Goal: Task Accomplishment & Management: Use online tool/utility

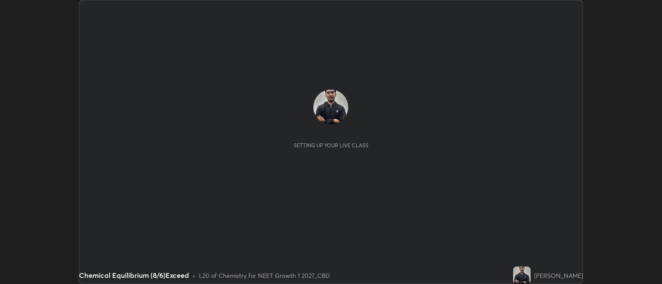
scroll to position [284, 662]
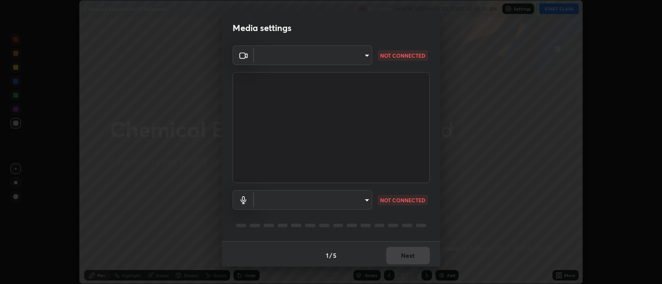
type input "052f9b30e05f62bb2e590cb50044ac96a00de3eab8a32c7a625fc31ec407be61"
type input "default"
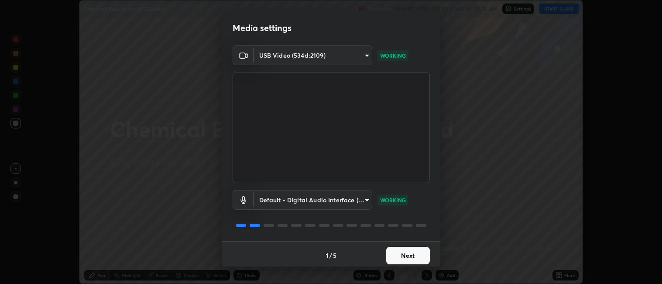
scroll to position [2, 0]
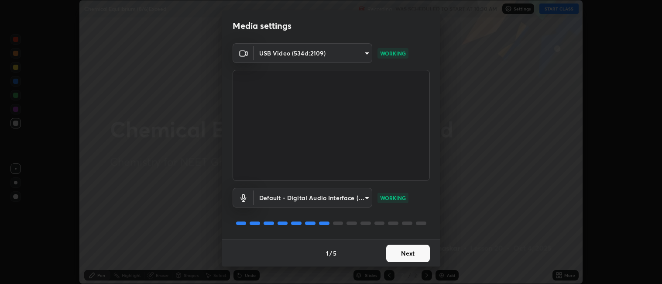
click at [396, 254] on button "Next" at bounding box center [408, 252] width 44 height 17
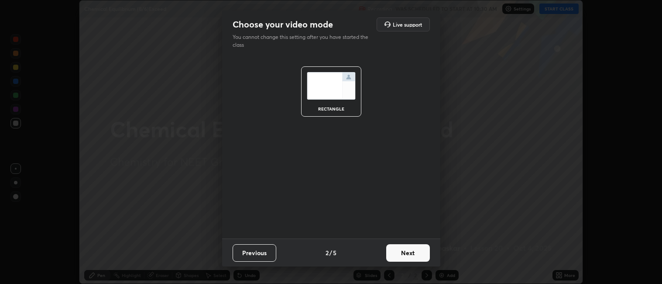
scroll to position [0, 0]
click at [392, 254] on button "Next" at bounding box center [408, 252] width 44 height 17
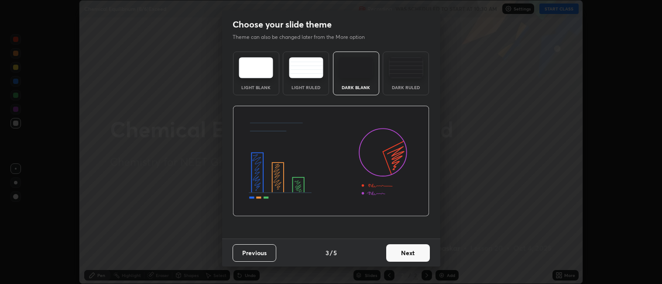
click at [392, 254] on button "Next" at bounding box center [408, 252] width 44 height 17
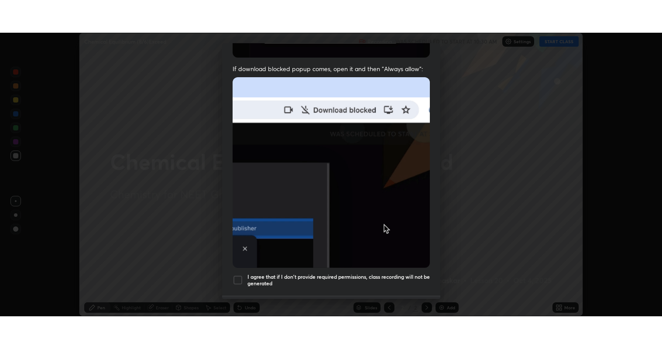
scroll to position [180, 0]
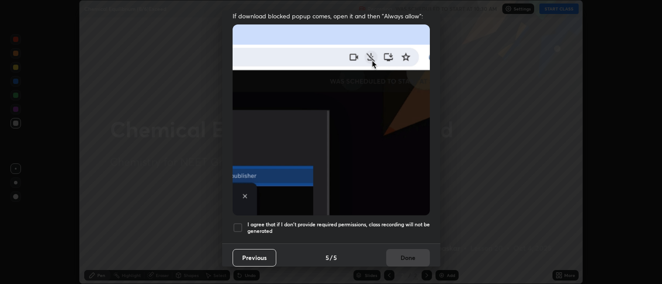
click at [318, 221] on h5 "I agree that if I don't provide required permissions, class recording will not …" at bounding box center [339, 228] width 182 height 14
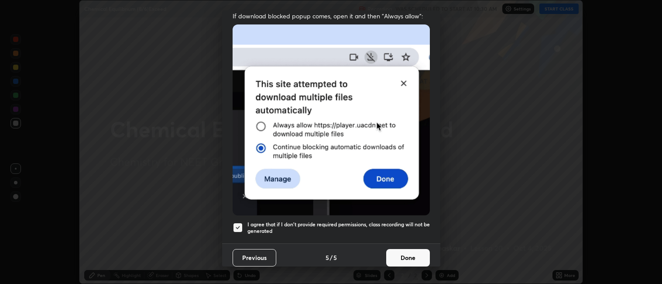
click at [402, 251] on button "Done" at bounding box center [408, 257] width 44 height 17
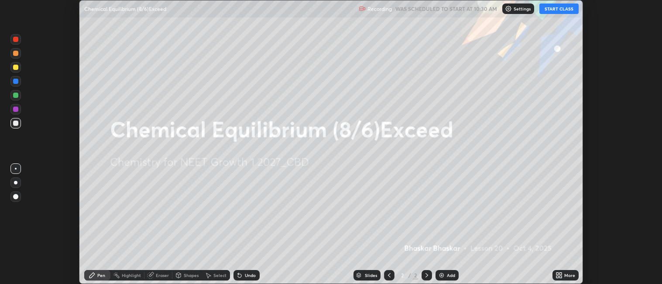
click at [444, 273] on div "Add" at bounding box center [447, 275] width 23 height 10
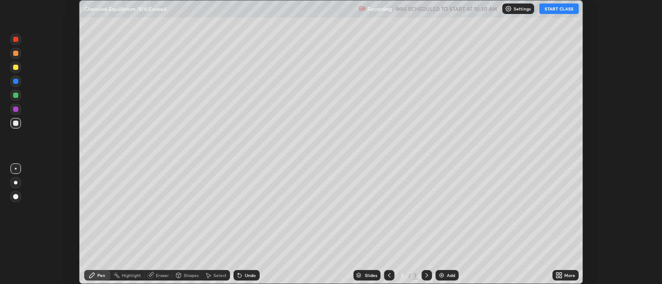
click at [571, 271] on div "More" at bounding box center [566, 275] width 26 height 10
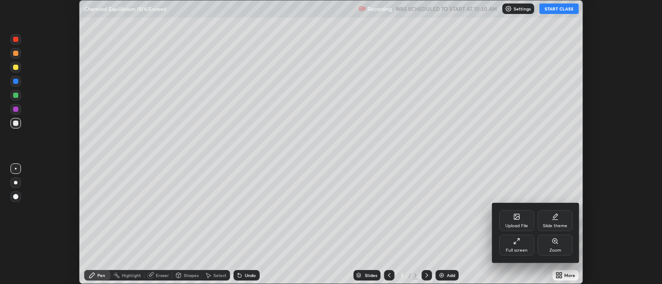
click at [507, 245] on div "Full screen" at bounding box center [516, 244] width 35 height 21
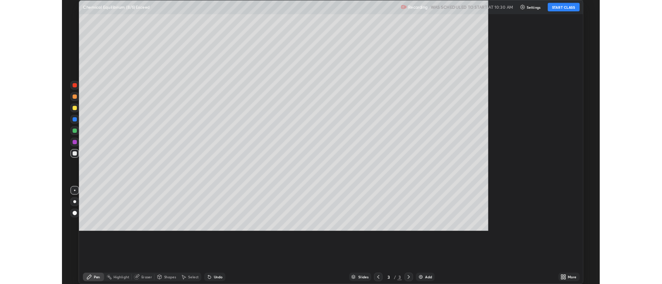
scroll to position [349, 662]
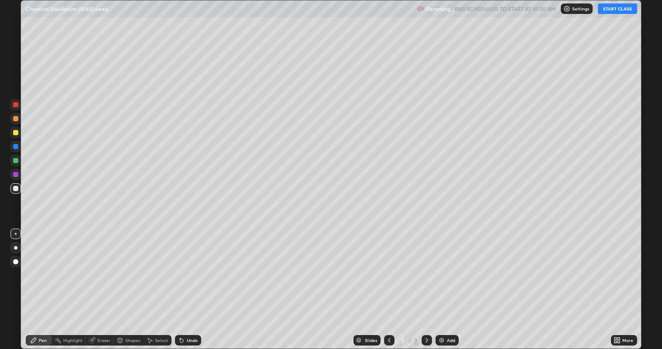
click at [622, 9] on button "START CLASS" at bounding box center [617, 8] width 39 height 10
click at [16, 247] on div at bounding box center [15, 247] width 3 height 3
click at [452, 283] on div "Add" at bounding box center [451, 340] width 8 height 4
click at [17, 133] on div at bounding box center [15, 132] width 5 height 5
click at [448, 283] on div "Add" at bounding box center [451, 340] width 8 height 4
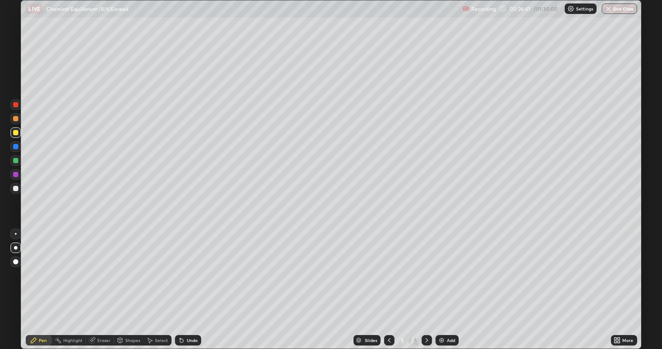
click at [15, 190] on div at bounding box center [15, 188] width 5 height 5
click at [197, 283] on div "Undo" at bounding box center [188, 340] width 26 height 10
click at [452, 283] on div "Add" at bounding box center [451, 340] width 8 height 4
click at [190, 283] on div "Undo" at bounding box center [192, 340] width 11 height 4
click at [451, 283] on div "Add" at bounding box center [451, 340] width 8 height 4
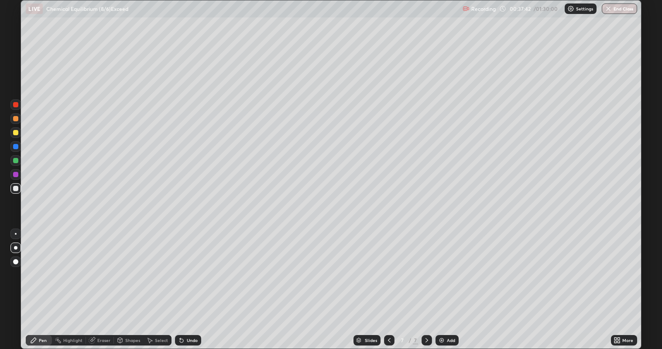
click at [191, 283] on div "Undo" at bounding box center [192, 340] width 11 height 4
click at [193, 283] on div "Undo" at bounding box center [192, 340] width 11 height 4
click at [12, 147] on div at bounding box center [15, 146] width 10 height 10
click at [15, 132] on div at bounding box center [15, 132] width 5 height 5
click at [447, 283] on div "Add" at bounding box center [451, 340] width 8 height 4
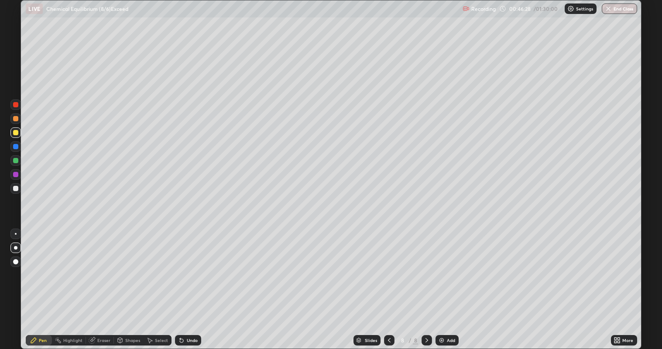
click at [446, 283] on div "Add" at bounding box center [447, 340] width 23 height 10
click at [16, 188] on div at bounding box center [15, 188] width 5 height 5
click at [389, 283] on icon at bounding box center [389, 340] width 3 height 4
click at [389, 283] on icon at bounding box center [389, 340] width 7 height 7
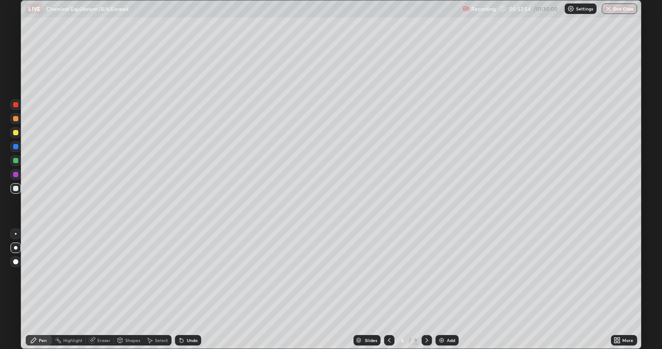
click at [389, 283] on icon at bounding box center [389, 340] width 7 height 7
click at [447, 283] on div "Add" at bounding box center [447, 340] width 23 height 10
click at [451, 283] on div "Add" at bounding box center [447, 340] width 23 height 10
click at [190, 283] on div "Undo" at bounding box center [192, 340] width 11 height 4
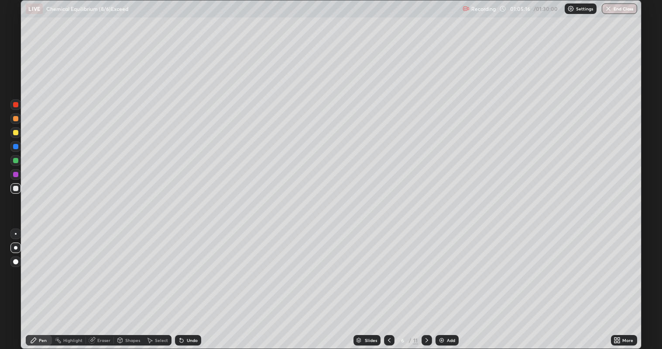
click at [446, 283] on div "Add" at bounding box center [447, 340] width 23 height 10
click at [447, 283] on div "Add" at bounding box center [451, 340] width 8 height 4
click at [453, 283] on div "Add" at bounding box center [447, 340] width 23 height 10
click at [193, 283] on div "Undo" at bounding box center [188, 340] width 26 height 10
click at [186, 283] on div "Undo" at bounding box center [188, 340] width 26 height 10
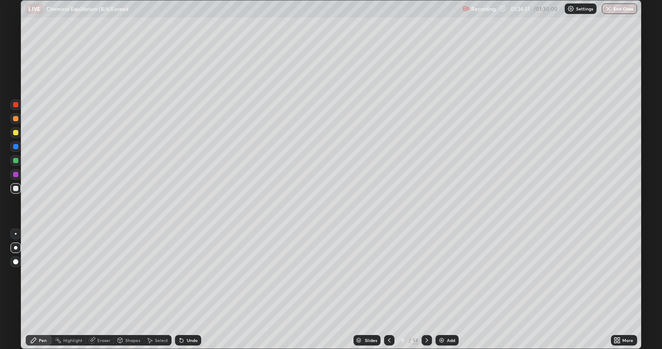
click at [196, 283] on div "Undo" at bounding box center [188, 340] width 26 height 10
click at [193, 283] on div "Undo" at bounding box center [192, 340] width 11 height 4
click at [192, 283] on div "Undo" at bounding box center [192, 340] width 11 height 4
click at [622, 9] on button "End Class" at bounding box center [620, 8] width 34 height 10
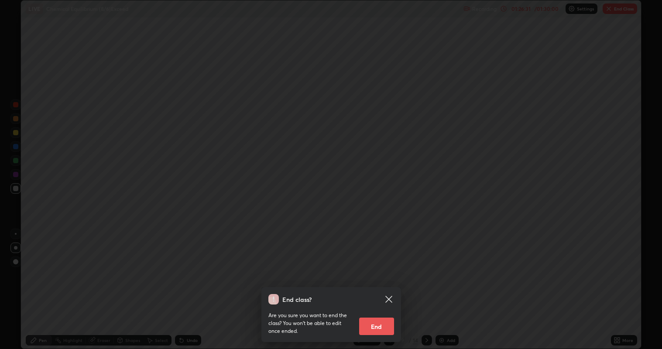
click at [377, 283] on button "End" at bounding box center [376, 326] width 35 height 17
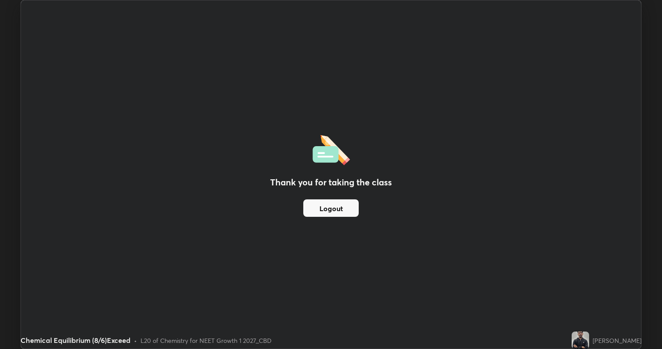
click at [315, 207] on button "Logout" at bounding box center [330, 207] width 55 height 17
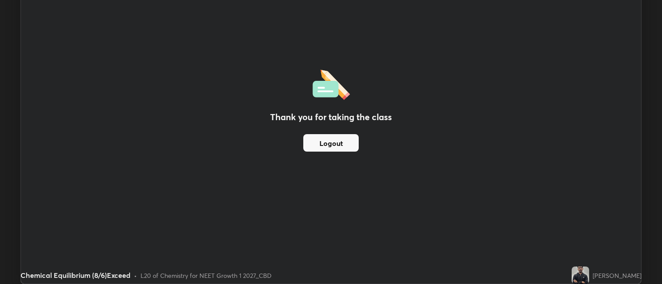
scroll to position [43369, 42990]
